Goal: Task Accomplishment & Management: Complete application form

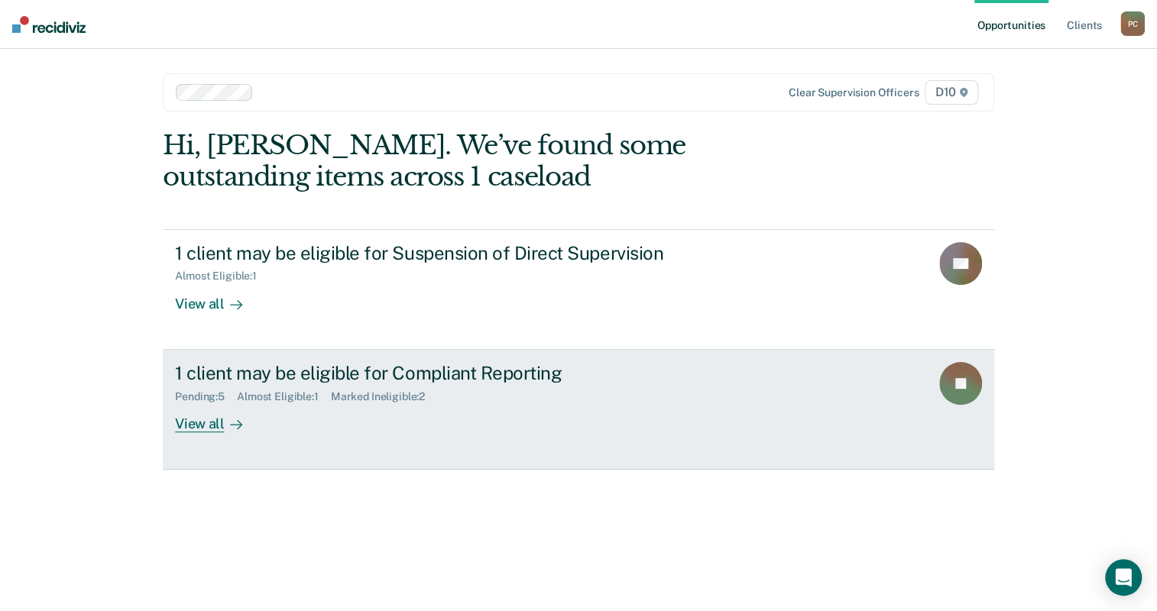
click at [323, 350] on link "1 client may be eligible for Compliant Reporting Pending : 5 Almost Eligible : …" at bounding box center [578, 410] width 831 height 120
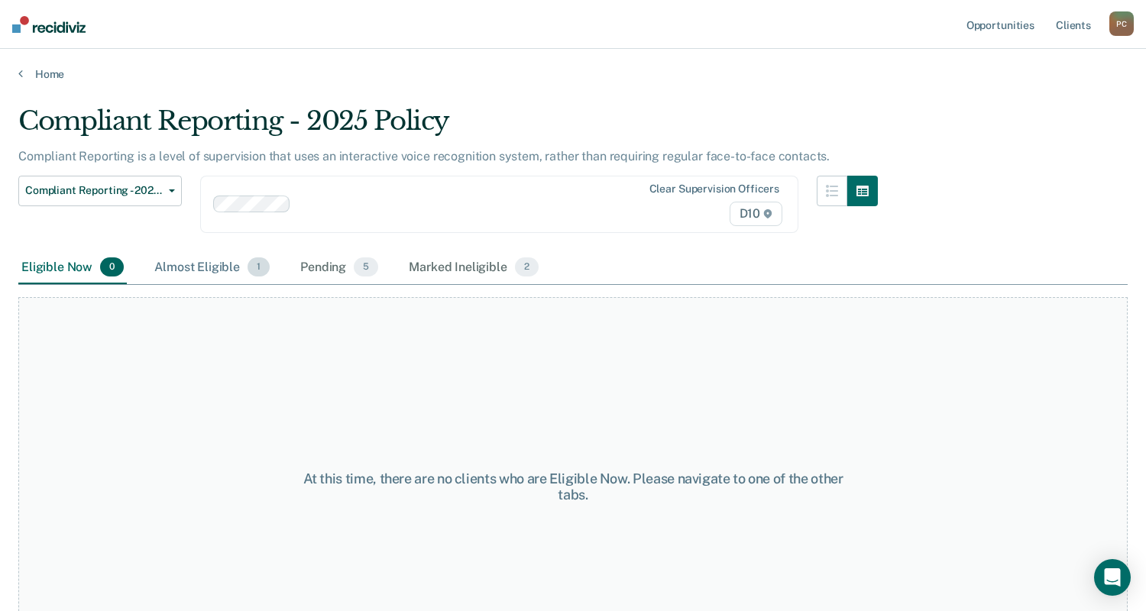
click at [170, 251] on div "Almost Eligible 1" at bounding box center [211, 268] width 121 height 34
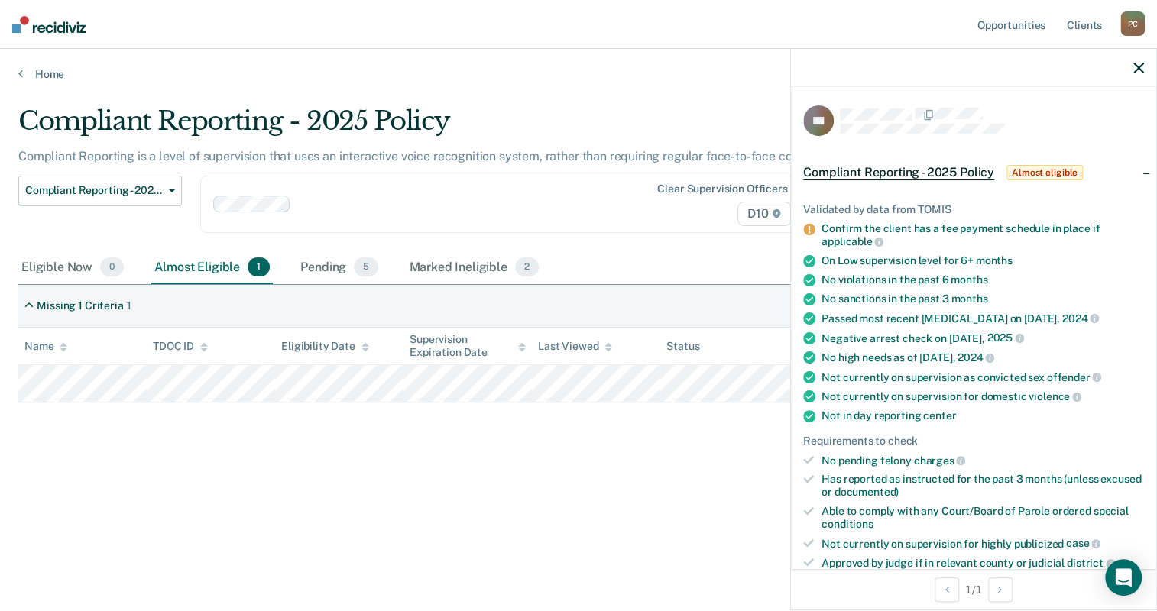
click at [909, 601] on button "Auto-fill referral" at bounding box center [856, 616] width 106 height 31
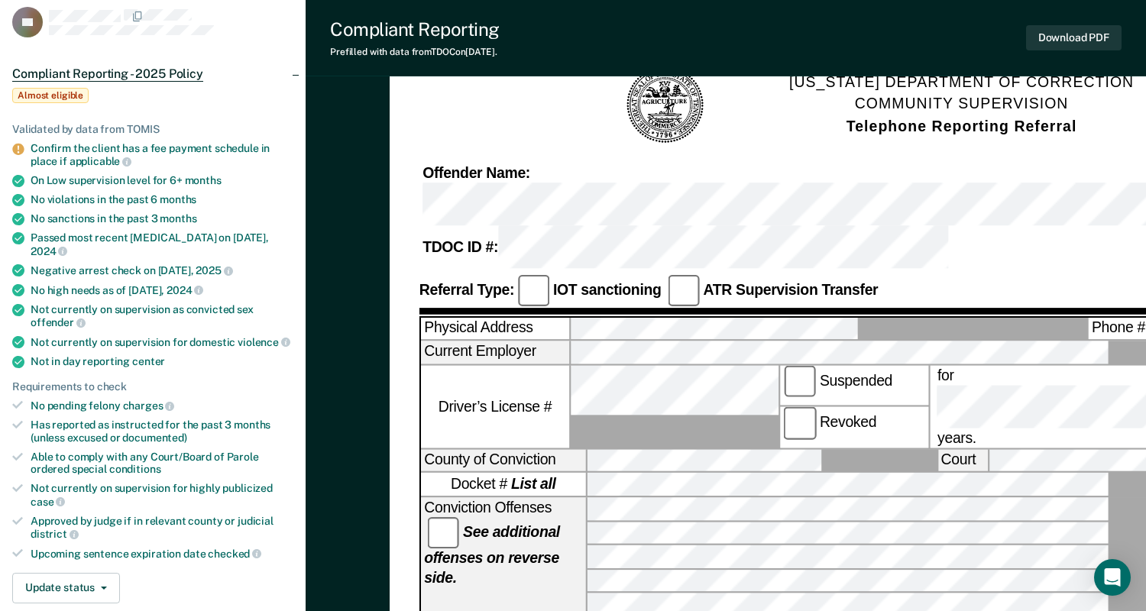
scroll to position [69, 0]
